Goal: Task Accomplishment & Management: Use online tool/utility

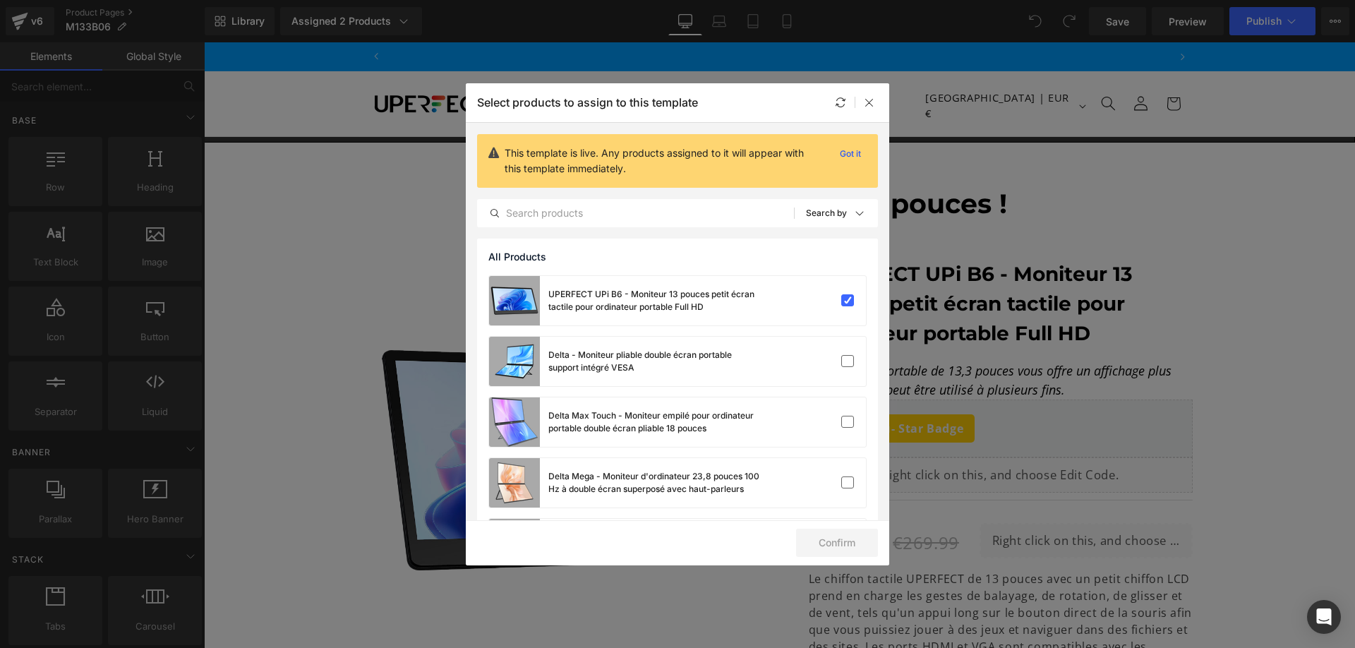
scroll to position [0, 1562]
click at [872, 96] on div at bounding box center [869, 102] width 17 height 17
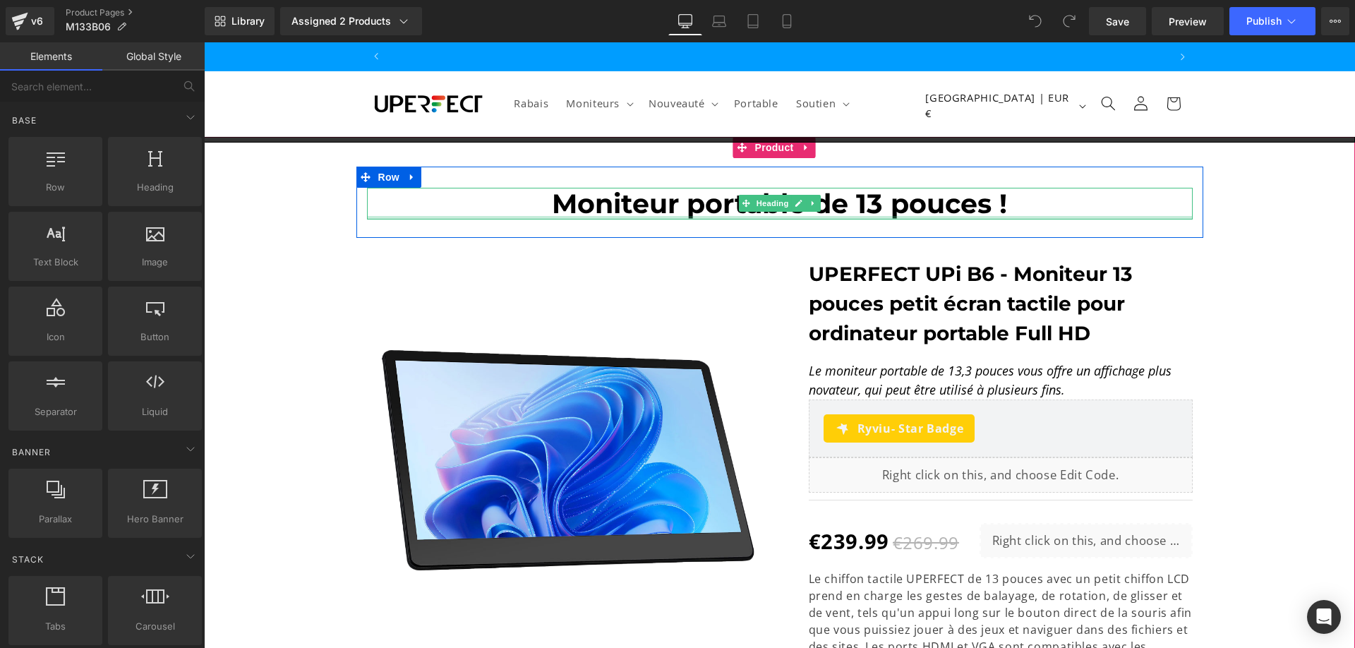
scroll to position [0, 0]
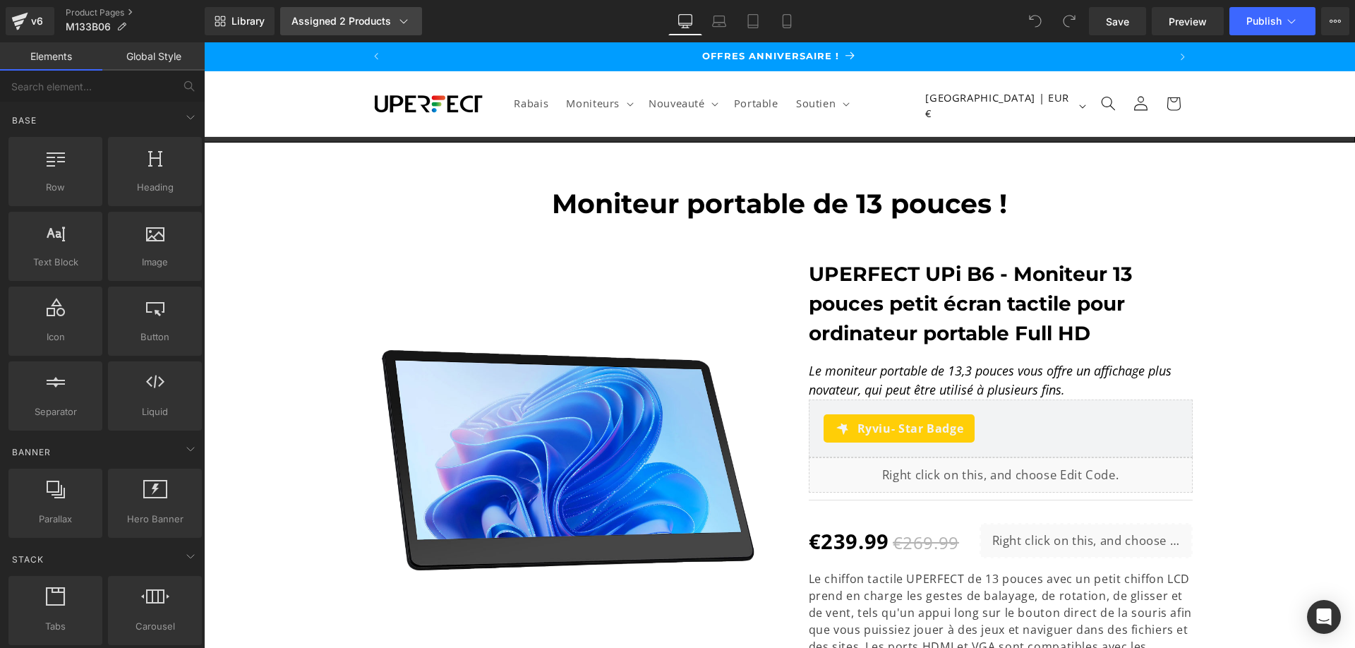
click at [382, 22] on div "Assigned 2 Products" at bounding box center [351, 21] width 119 height 14
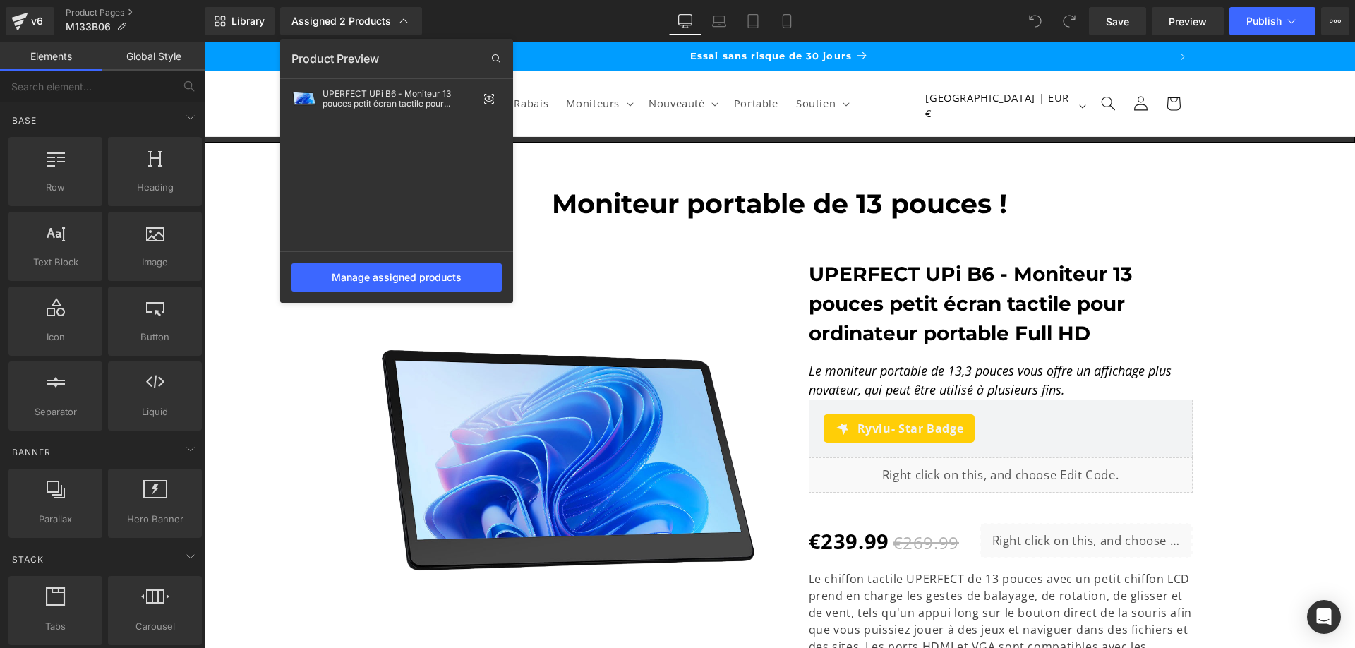
click at [233, 227] on div at bounding box center [779, 345] width 1151 height 606
